Goal: Transaction & Acquisition: Obtain resource

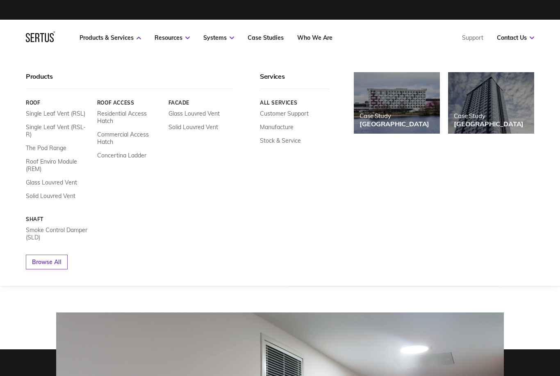
click at [75, 229] on link "Smoke Control Damper (SLD)" at bounding box center [58, 233] width 65 height 15
click at [37, 227] on link "Smoke Control Damper (SLD)" at bounding box center [58, 233] width 65 height 15
click at [37, 217] on link "Shaft" at bounding box center [58, 219] width 65 height 6
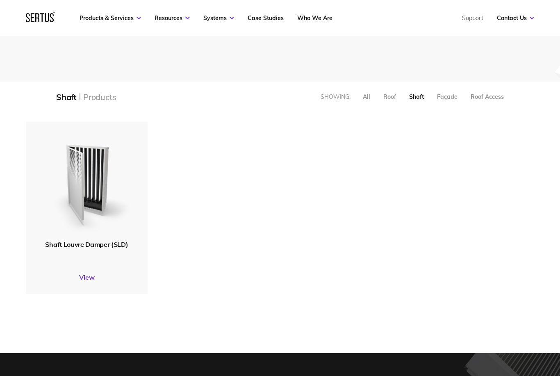
scroll to position [155, 0]
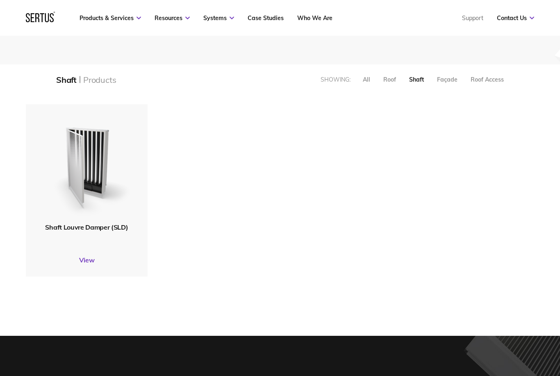
click at [92, 253] on div "Shaft Louvre Damper (SLD) View" at bounding box center [87, 191] width 122 height 172
click at [84, 262] on link "View" at bounding box center [87, 259] width 122 height 8
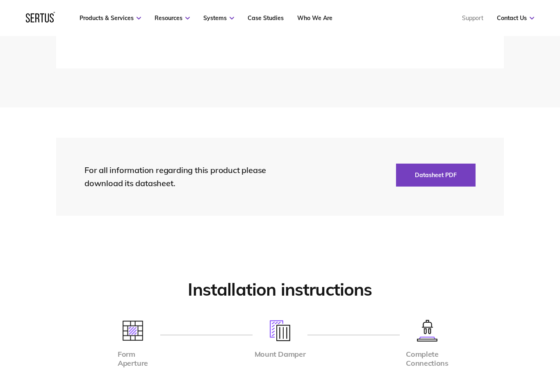
scroll to position [1877, 0]
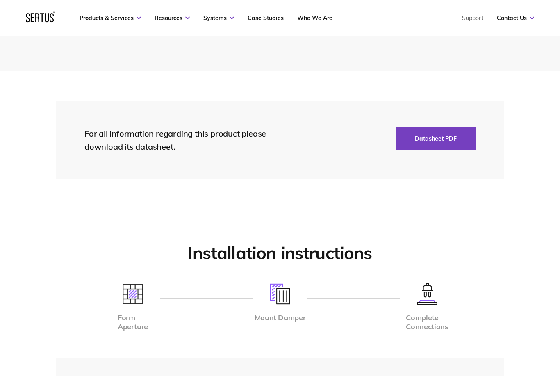
click at [441, 133] on button "Datasheet PDF" at bounding box center [436, 138] width 80 height 23
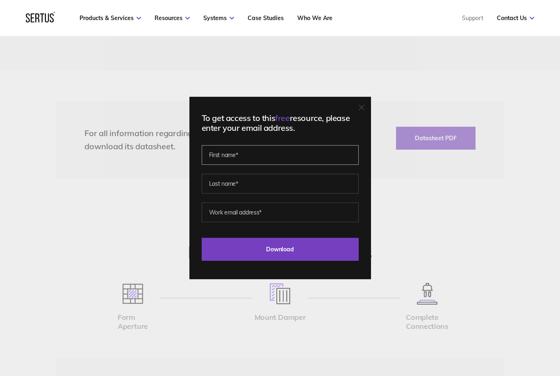
click at [266, 165] on input "text" at bounding box center [280, 155] width 157 height 20
type input "[PERSON_NAME]"
click at [308, 193] on input "text" at bounding box center [280, 184] width 157 height 20
type input "[PERSON_NAME]"
click at [298, 222] on input "email" at bounding box center [280, 212] width 157 height 20
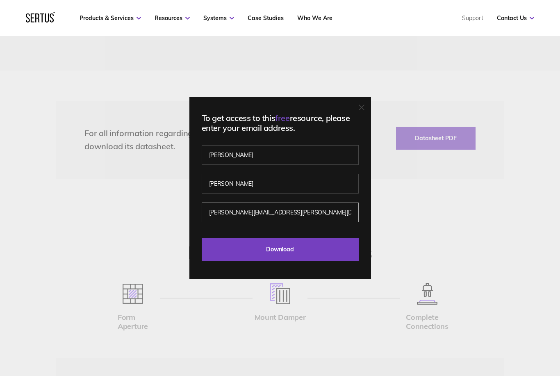
type input "[PERSON_NAME][EMAIL_ADDRESS][PERSON_NAME][DOMAIN_NAME]"
click at [257, 261] on input "Download" at bounding box center [280, 249] width 157 height 23
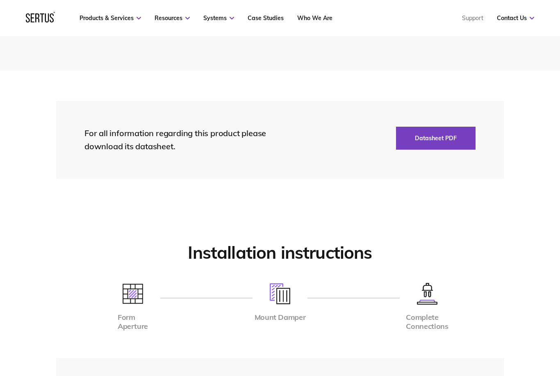
click at [433, 136] on button "Datasheet PDF" at bounding box center [436, 138] width 80 height 23
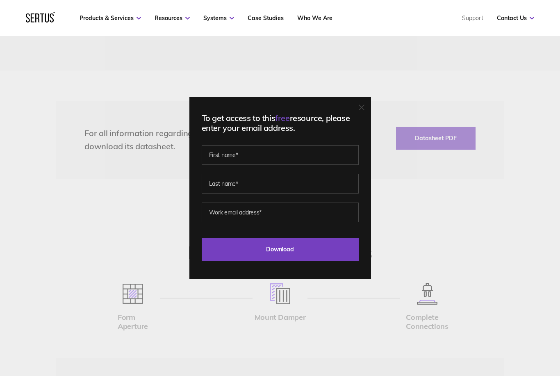
click at [109, 213] on div "To get access to this free resource, please enter your email address. Last Down…" at bounding box center [280, 188] width 560 height 376
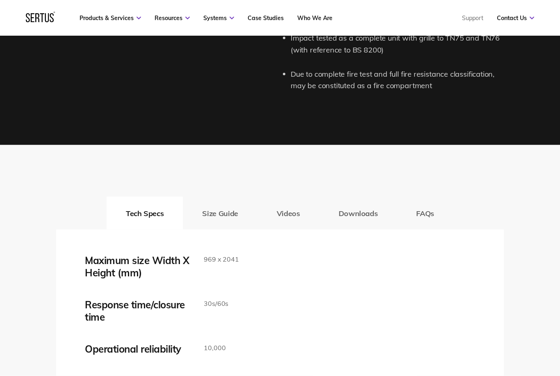
scroll to position [1205, 0]
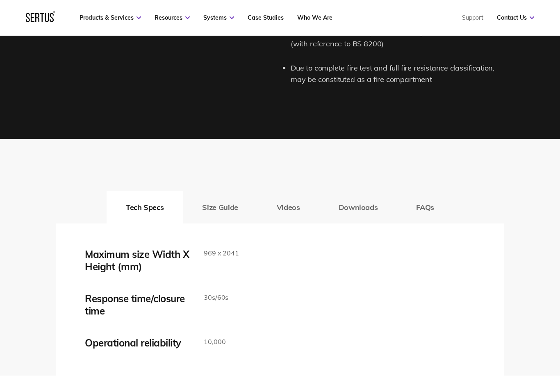
click at [216, 204] on button "Size Guide" at bounding box center [220, 207] width 74 height 33
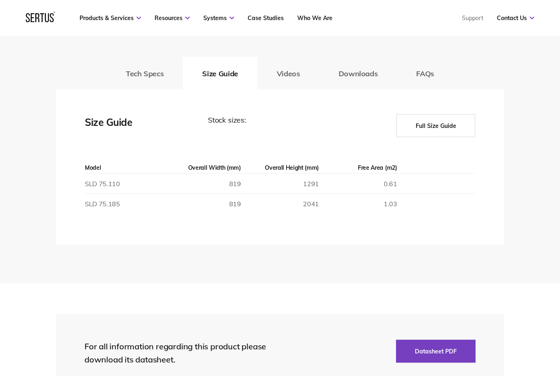
scroll to position [1346, 0]
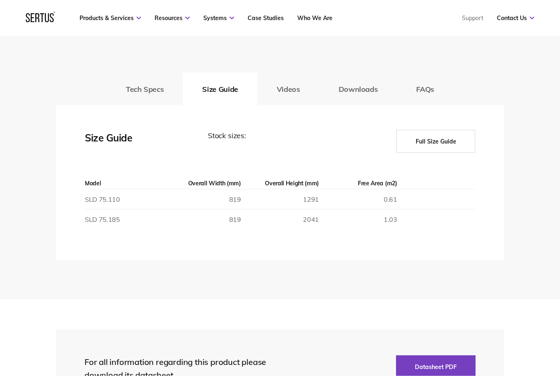
click at [448, 132] on button "Full Size Guide" at bounding box center [435, 141] width 79 height 23
click at [429, 132] on button "Full Size Guide" at bounding box center [435, 141] width 79 height 23
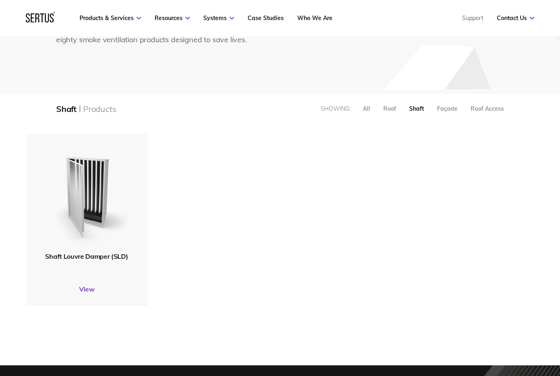
scroll to position [125, 0]
